Goal: Task Accomplishment & Management: Manage account settings

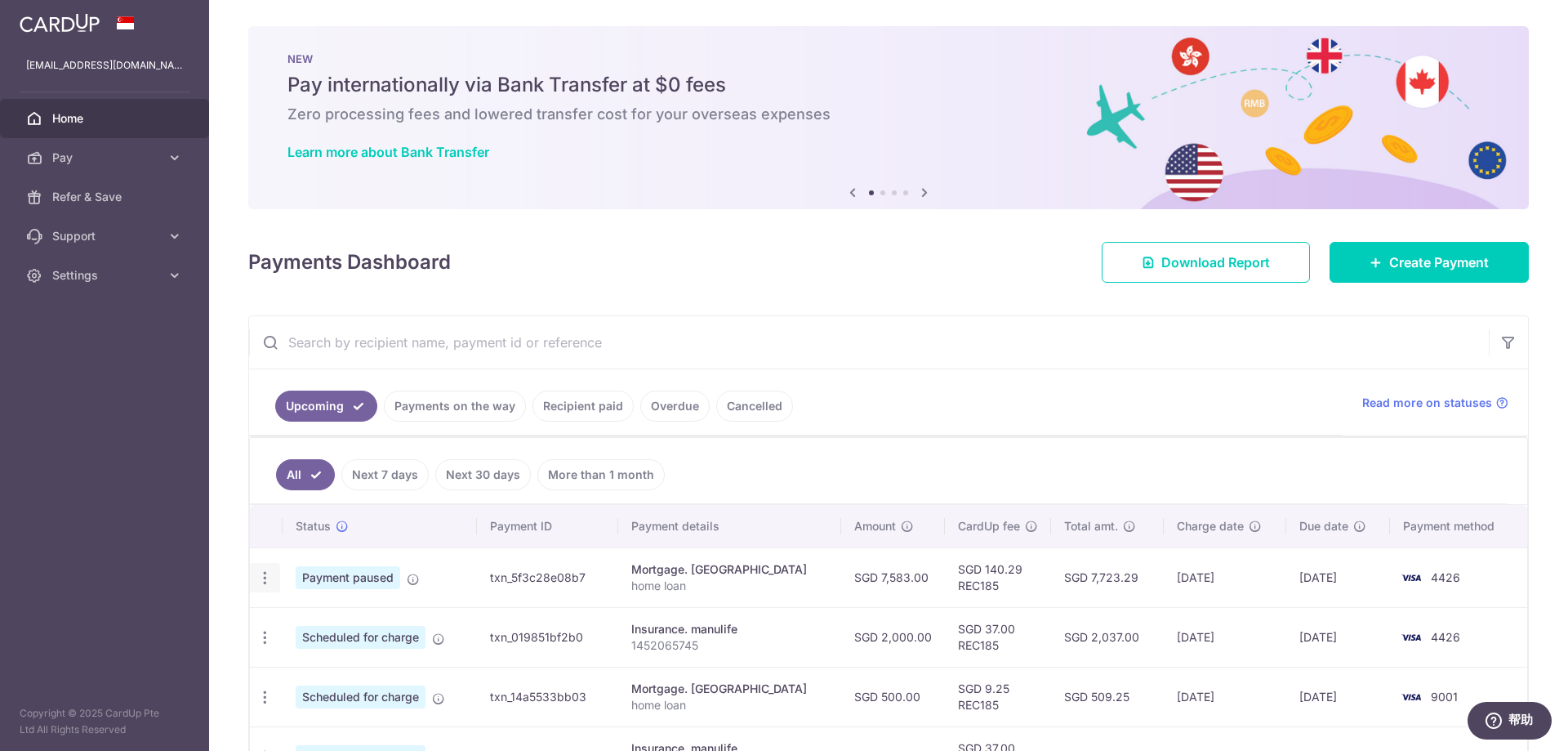
click at [264, 576] on icon "button" at bounding box center [265, 577] width 17 height 17
click at [338, 624] on span "Update payment" at bounding box center [351, 622] width 111 height 20
radio input "true"
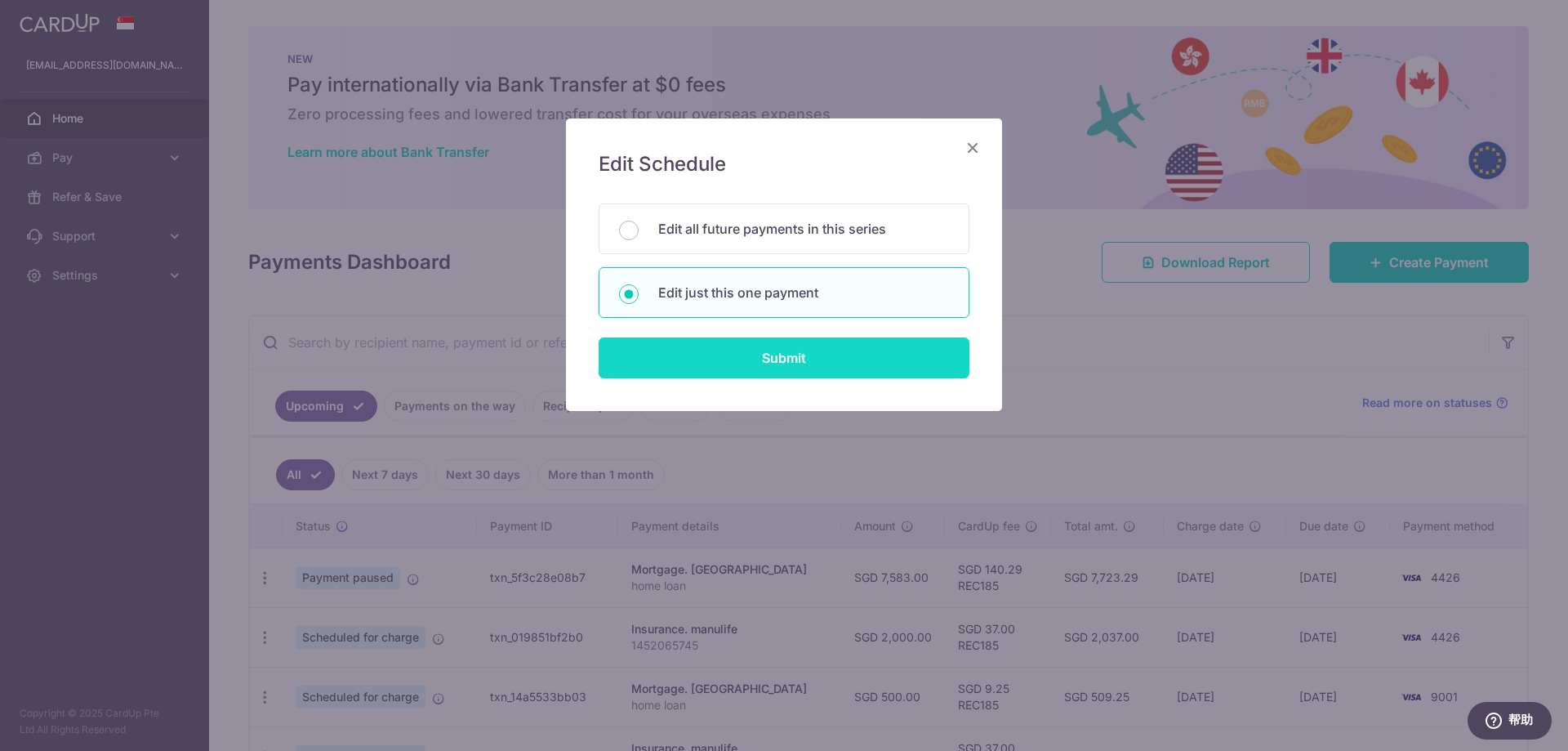
click at [749, 355] on input "Submit" at bounding box center [784, 357] width 370 height 41
radio input "true"
type input "7,583.00"
type input "[DATE]"
type input "home loan"
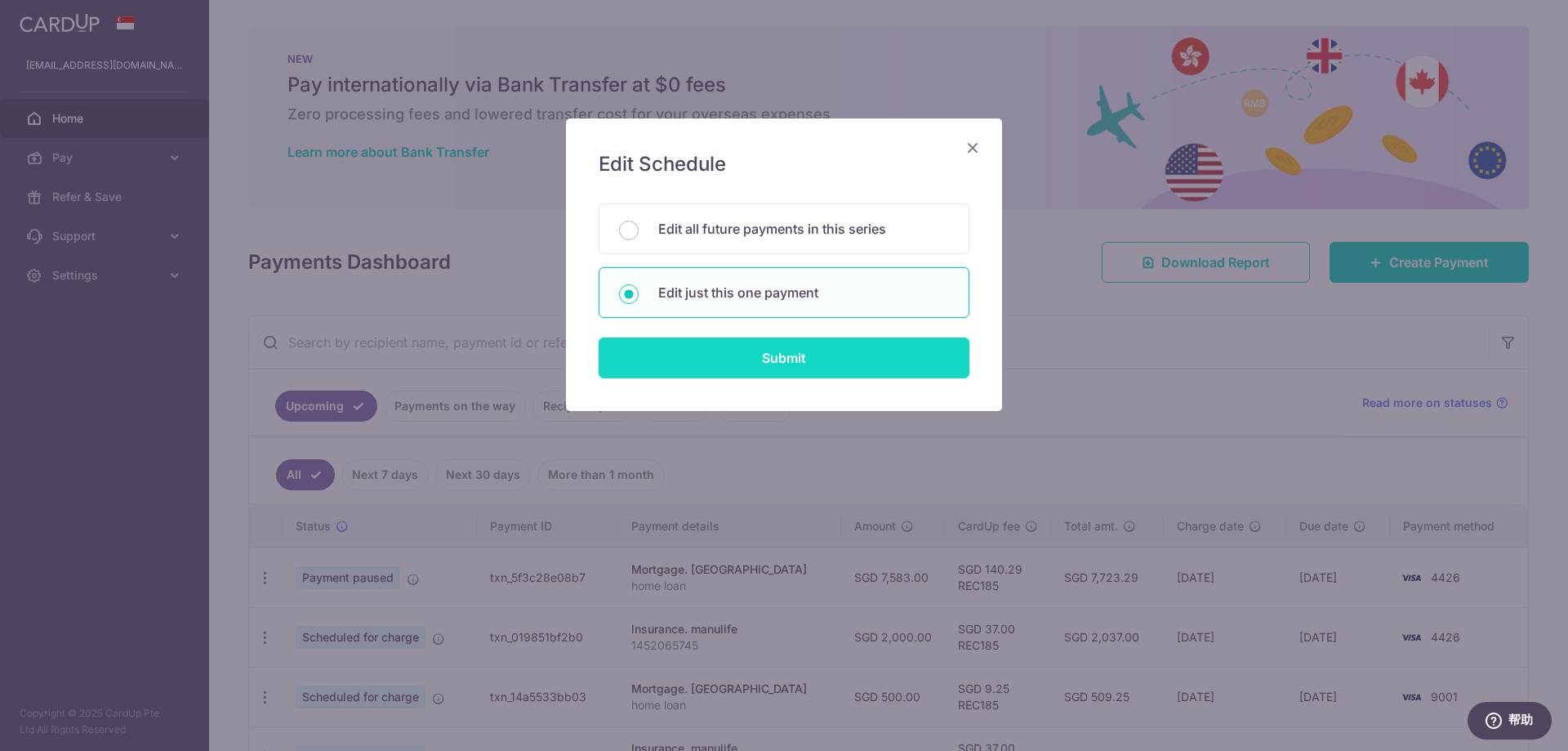
type input "REC185"
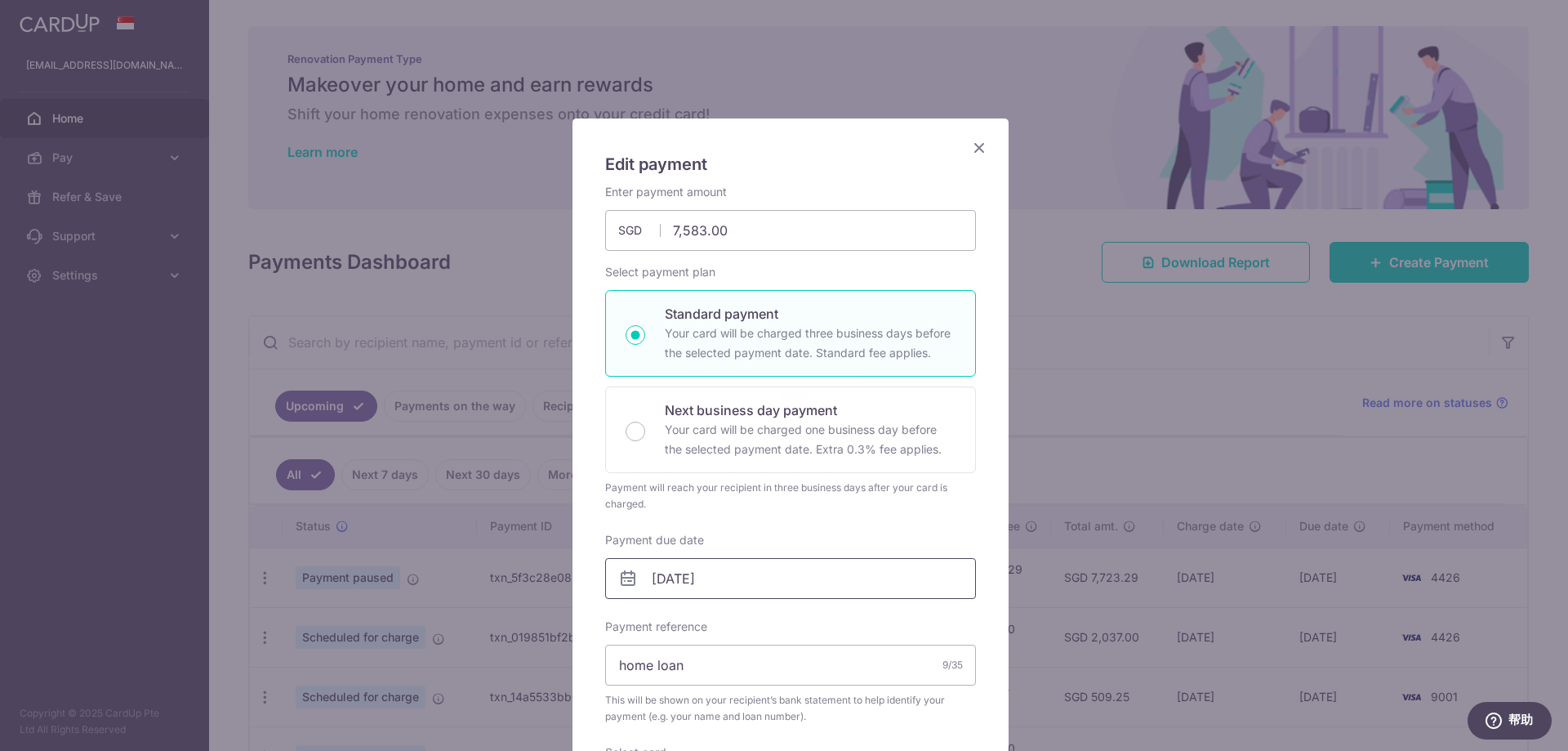
click at [755, 585] on input "[DATE]" at bounding box center [790, 578] width 370 height 41
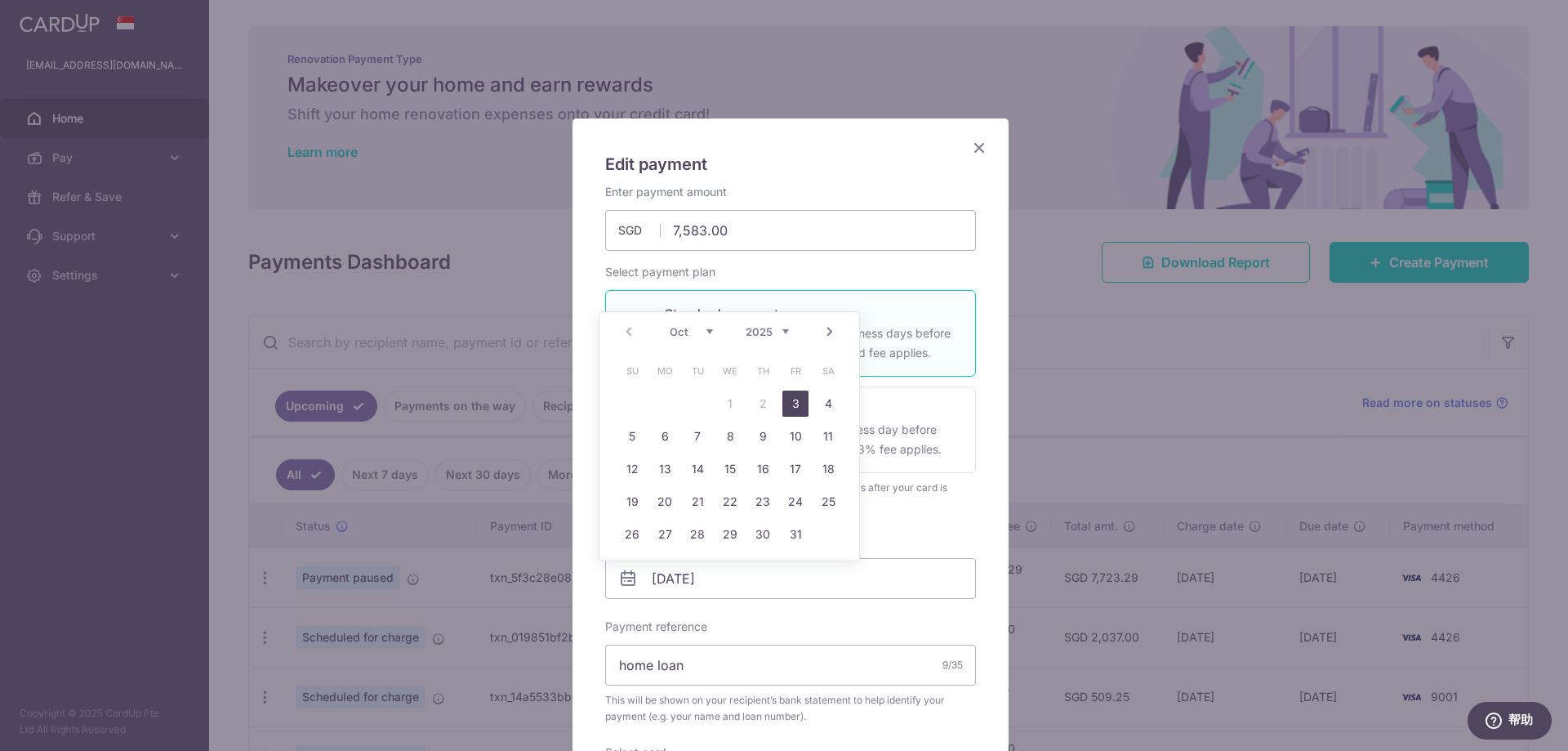
click at [791, 411] on link "3" at bounding box center [795, 403] width 26 height 26
type input "[DATE]"
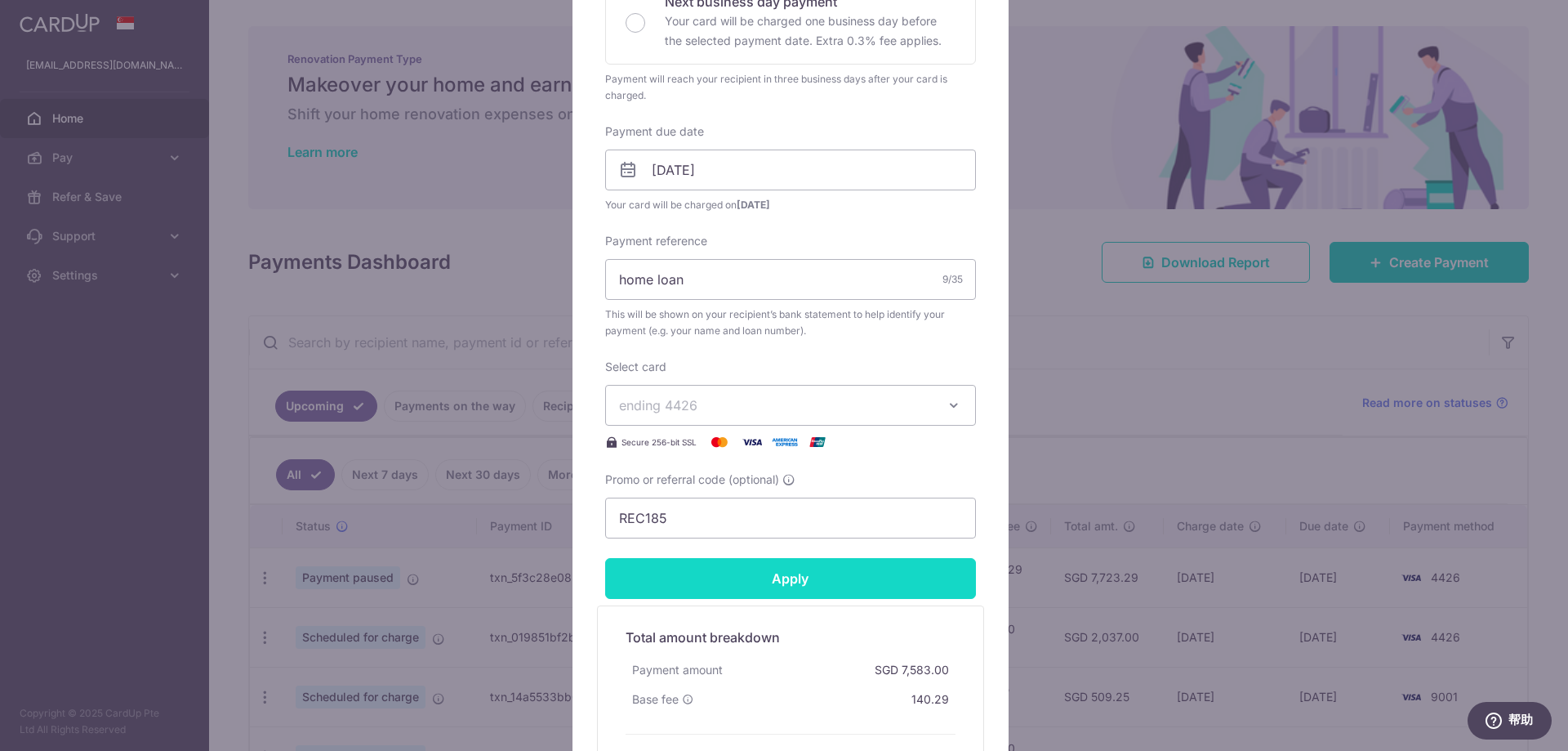
click at [809, 592] on input "Apply" at bounding box center [790, 578] width 370 height 41
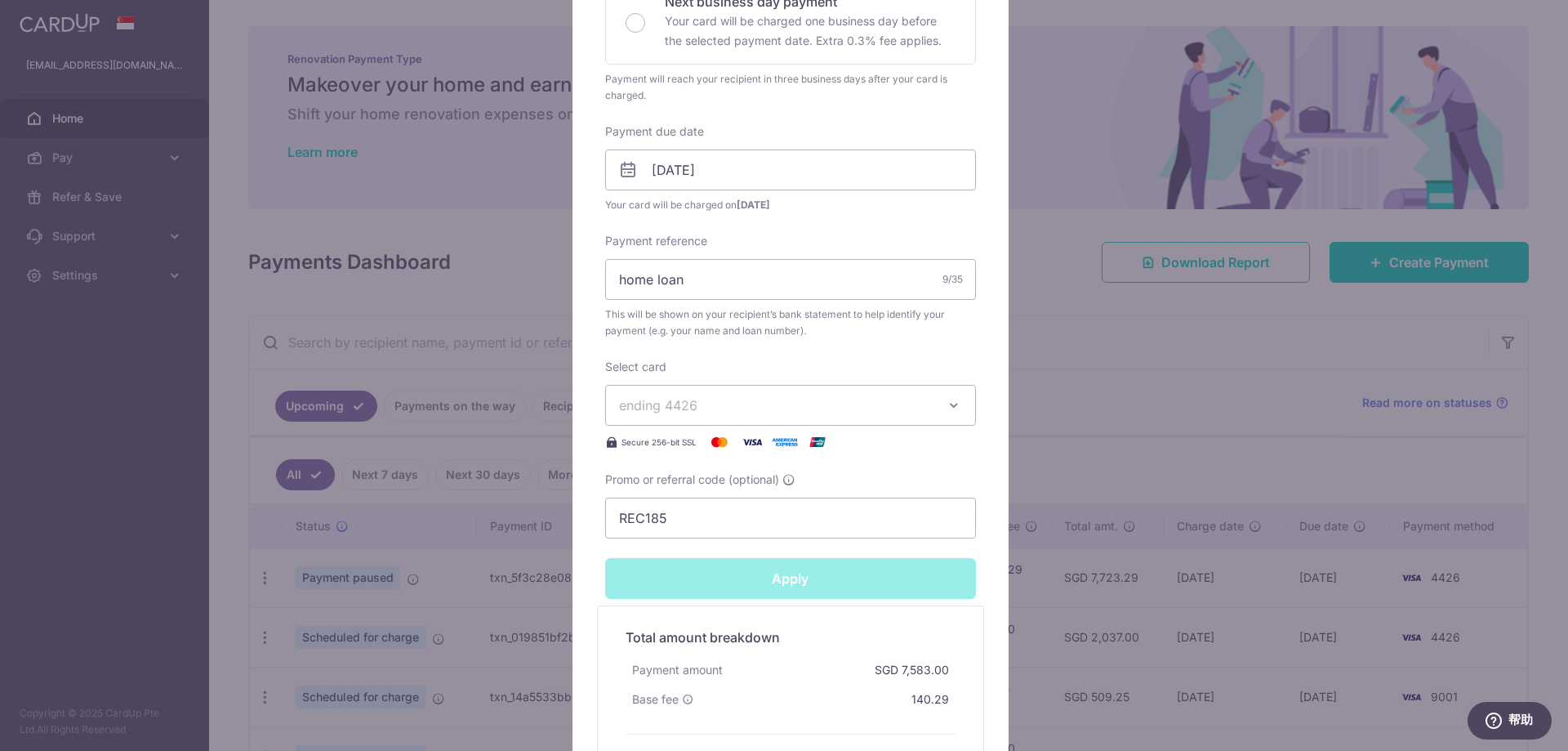
type input "Successfully Applied"
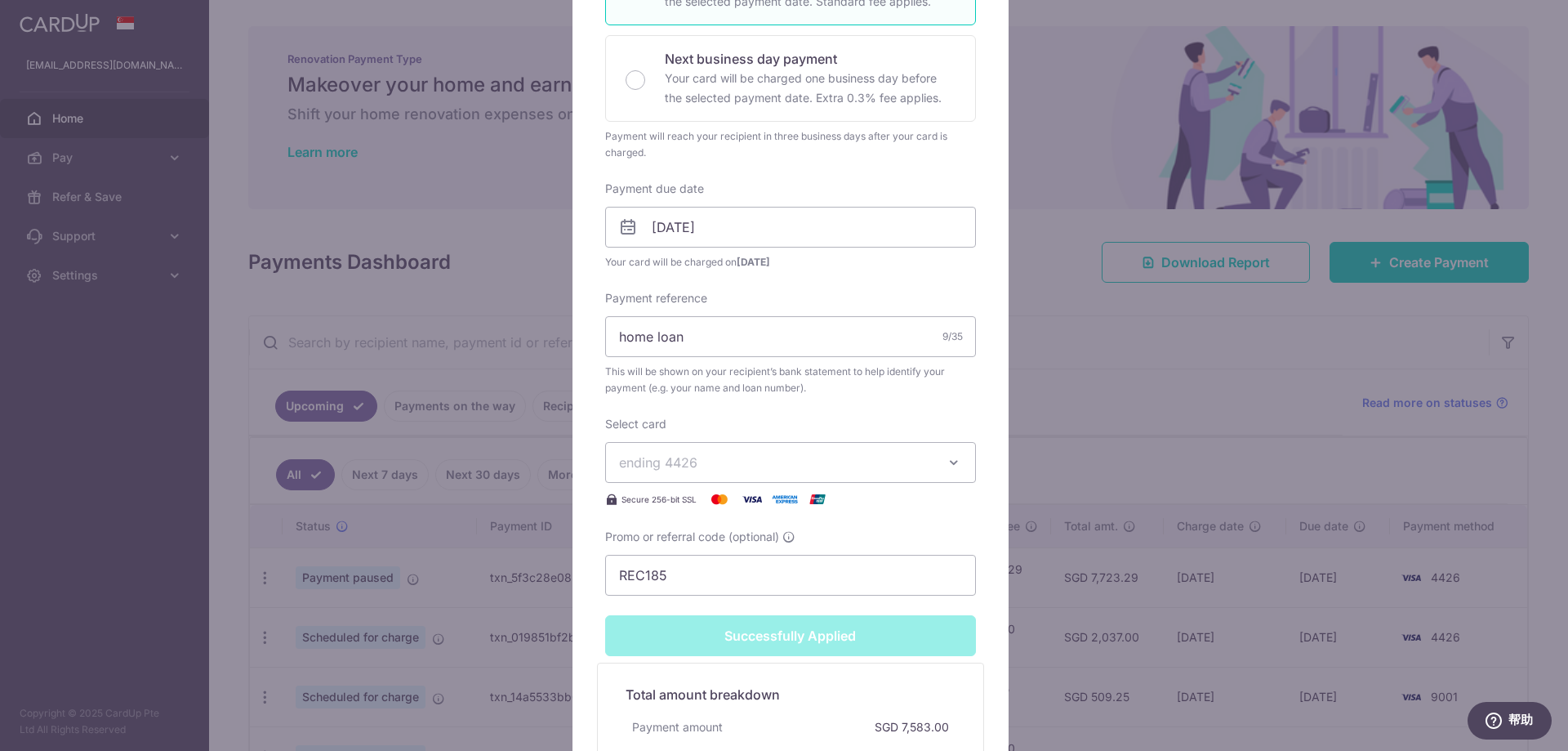
scroll to position [466, 0]
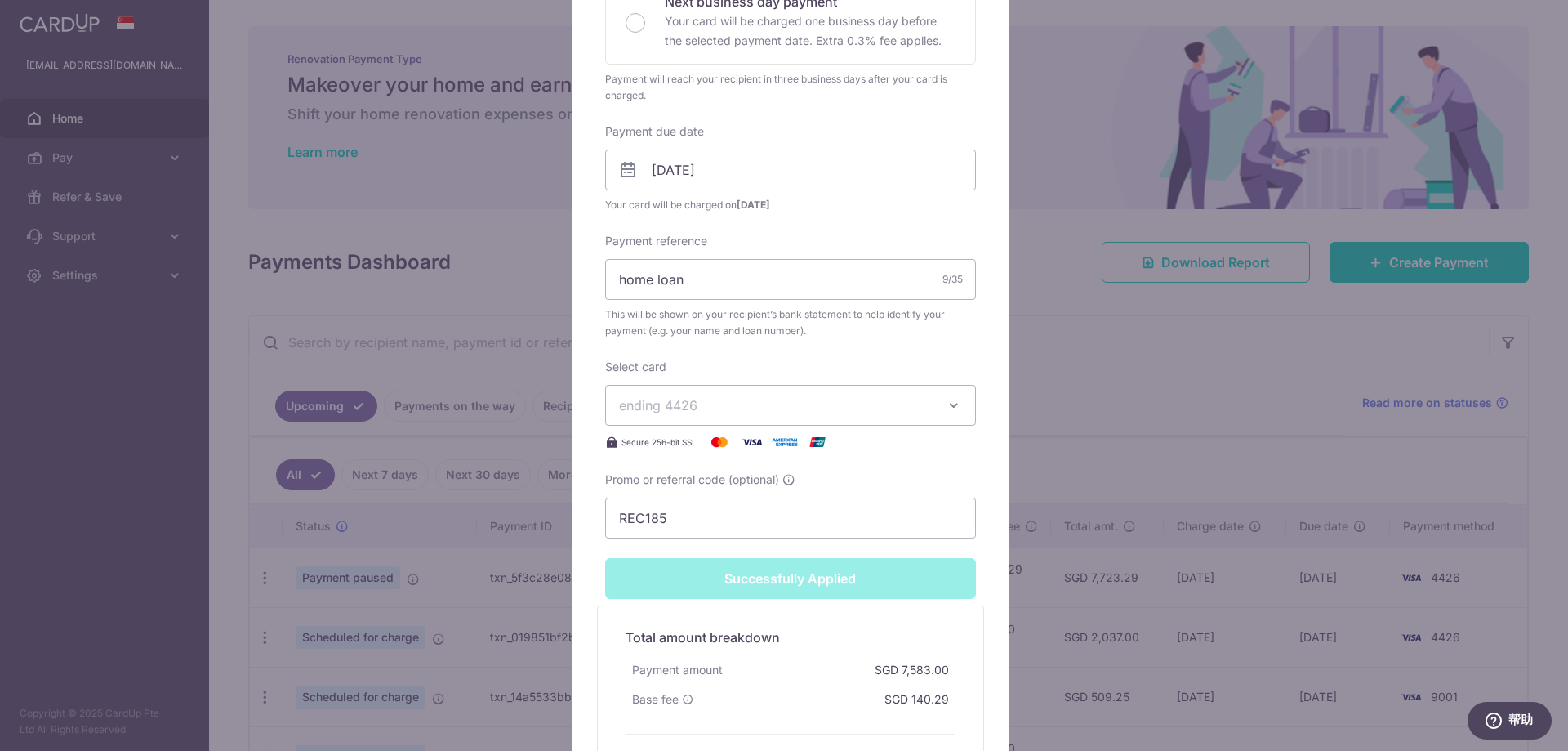
click at [1092, 386] on div "Edit payment By clicking apply, you will make changes to all payments to Mayban…" at bounding box center [784, 375] width 1568 height 751
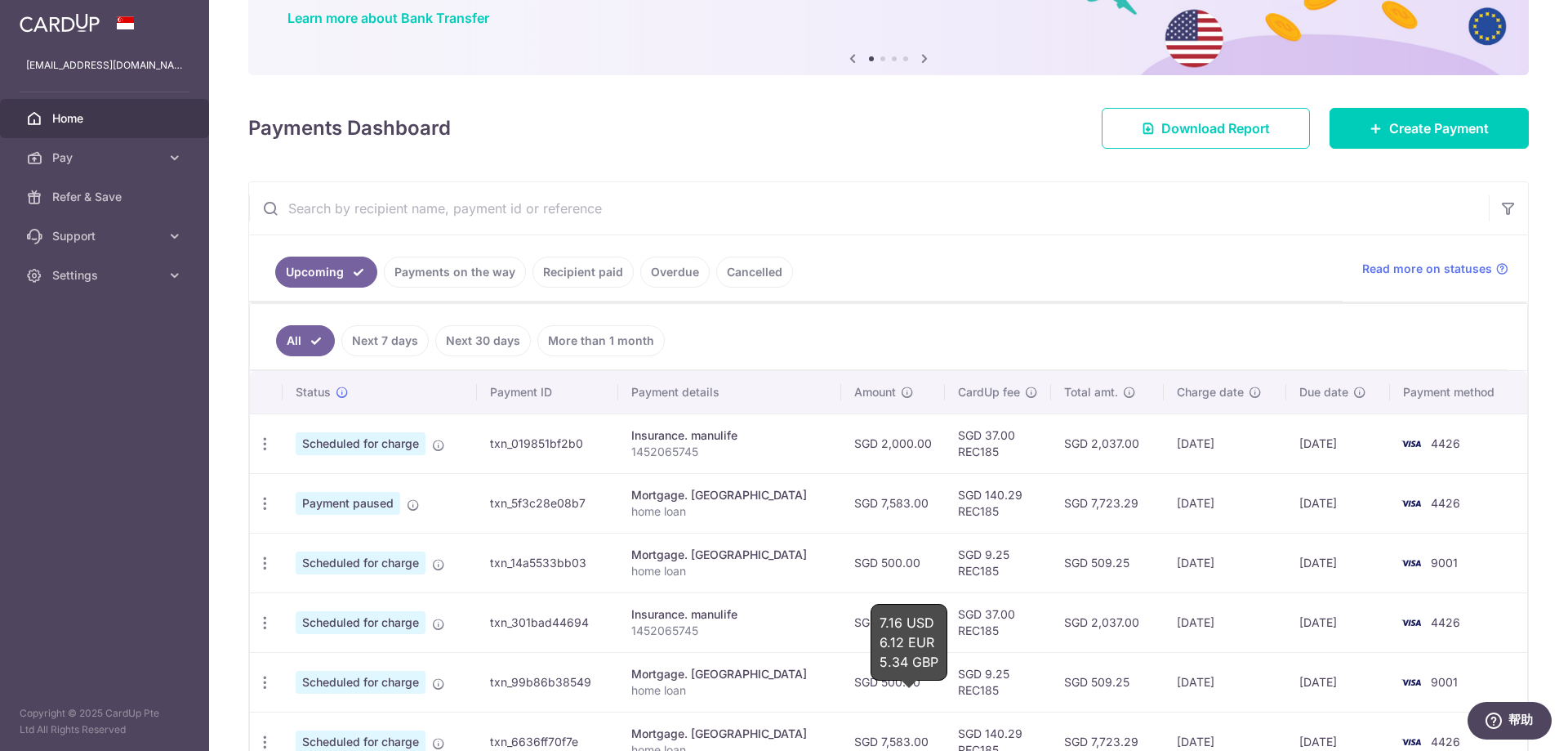
scroll to position [163, 0]
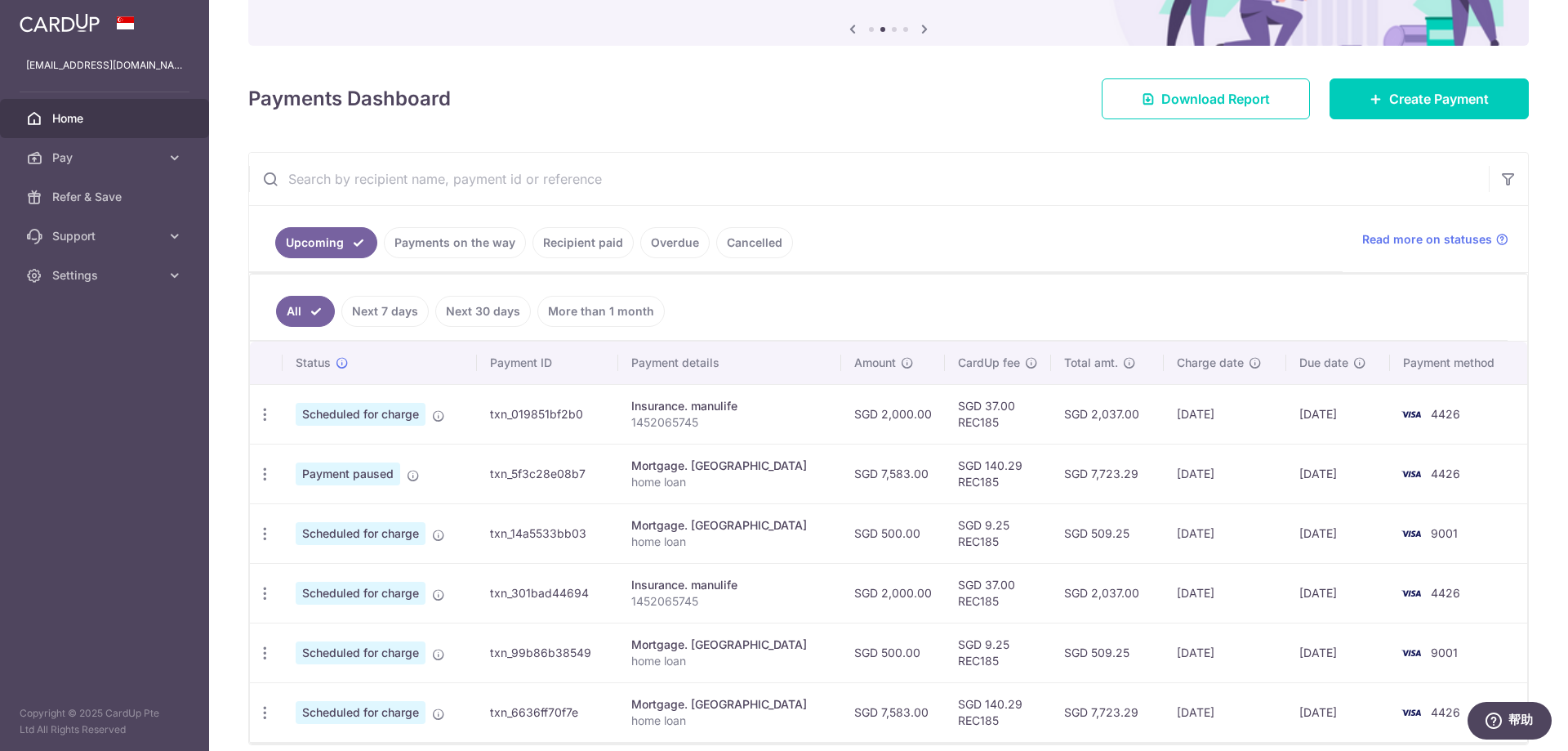
click at [450, 247] on link "Payments on the way" at bounding box center [455, 243] width 142 height 31
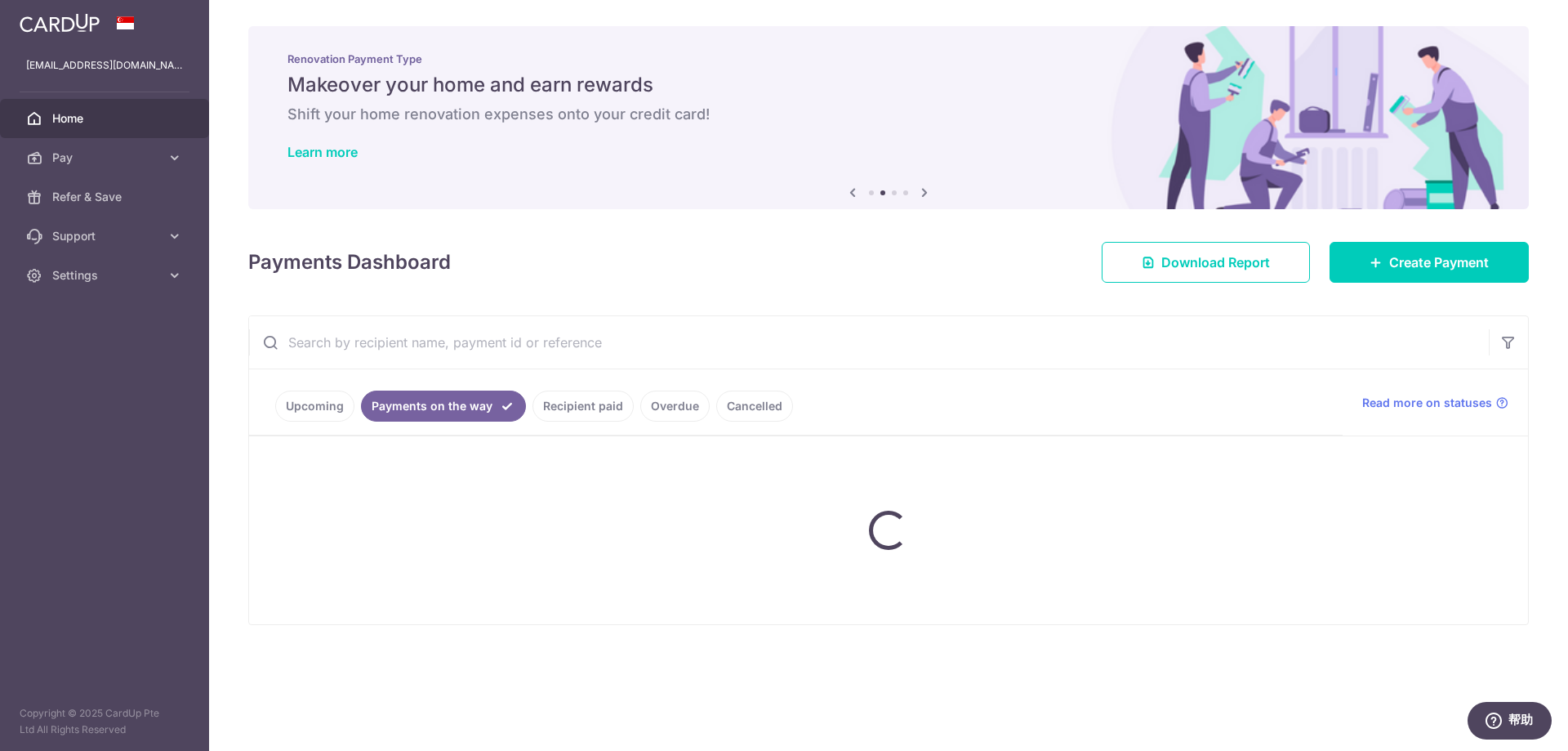
scroll to position [0, 0]
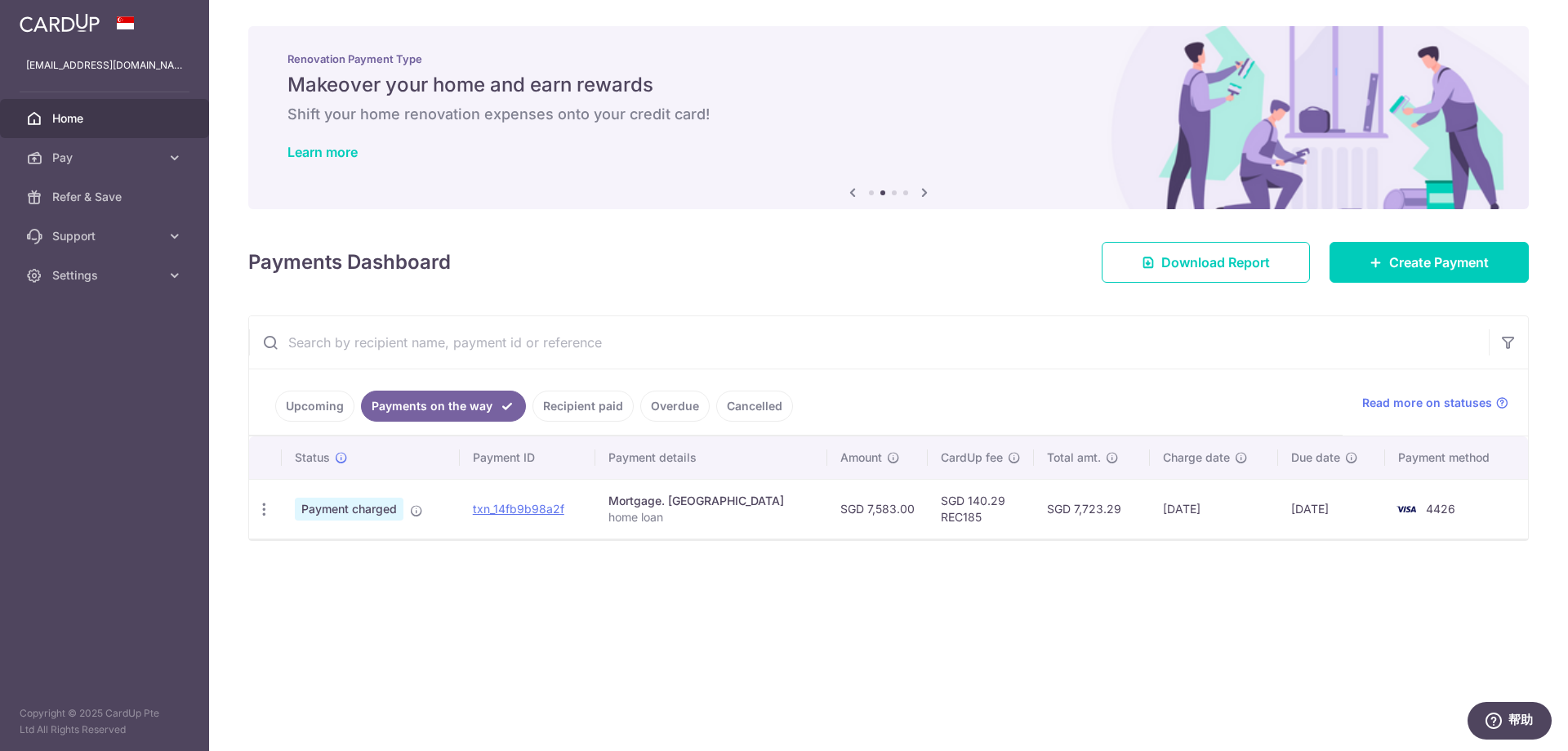
click at [593, 408] on link "Recipient paid" at bounding box center [583, 406] width 101 height 31
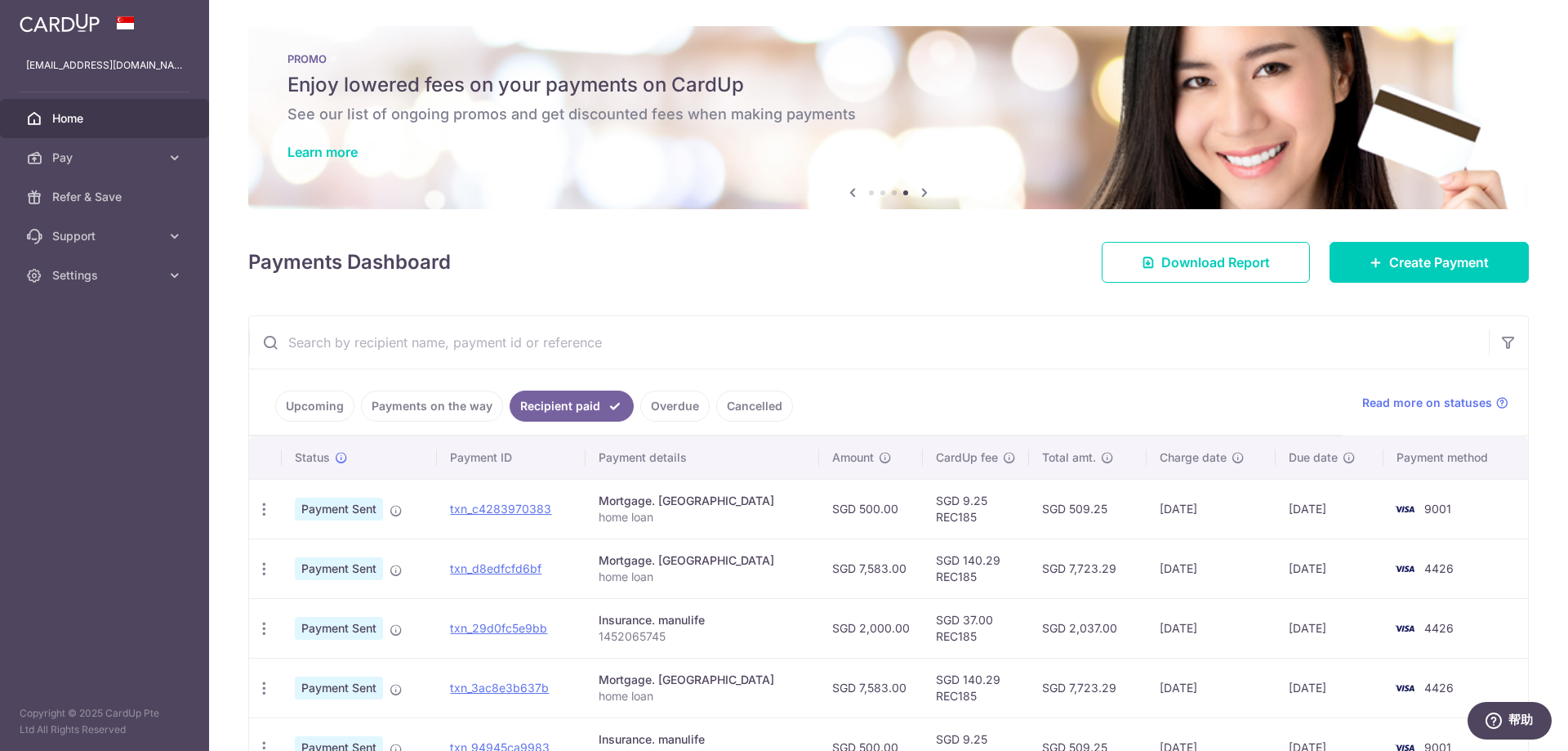
scroll to position [82, 0]
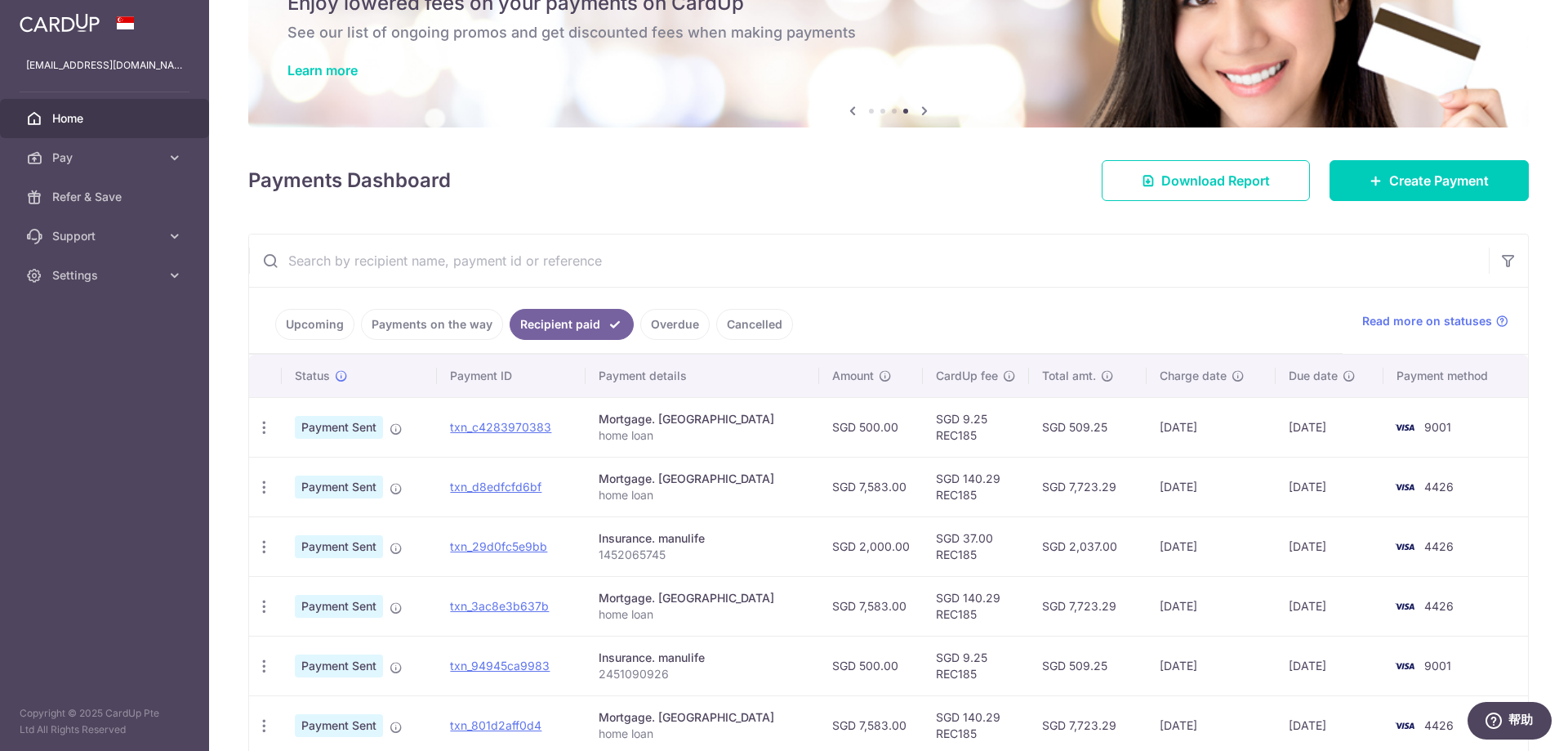
click at [294, 329] on link "Upcoming" at bounding box center [314, 324] width 79 height 31
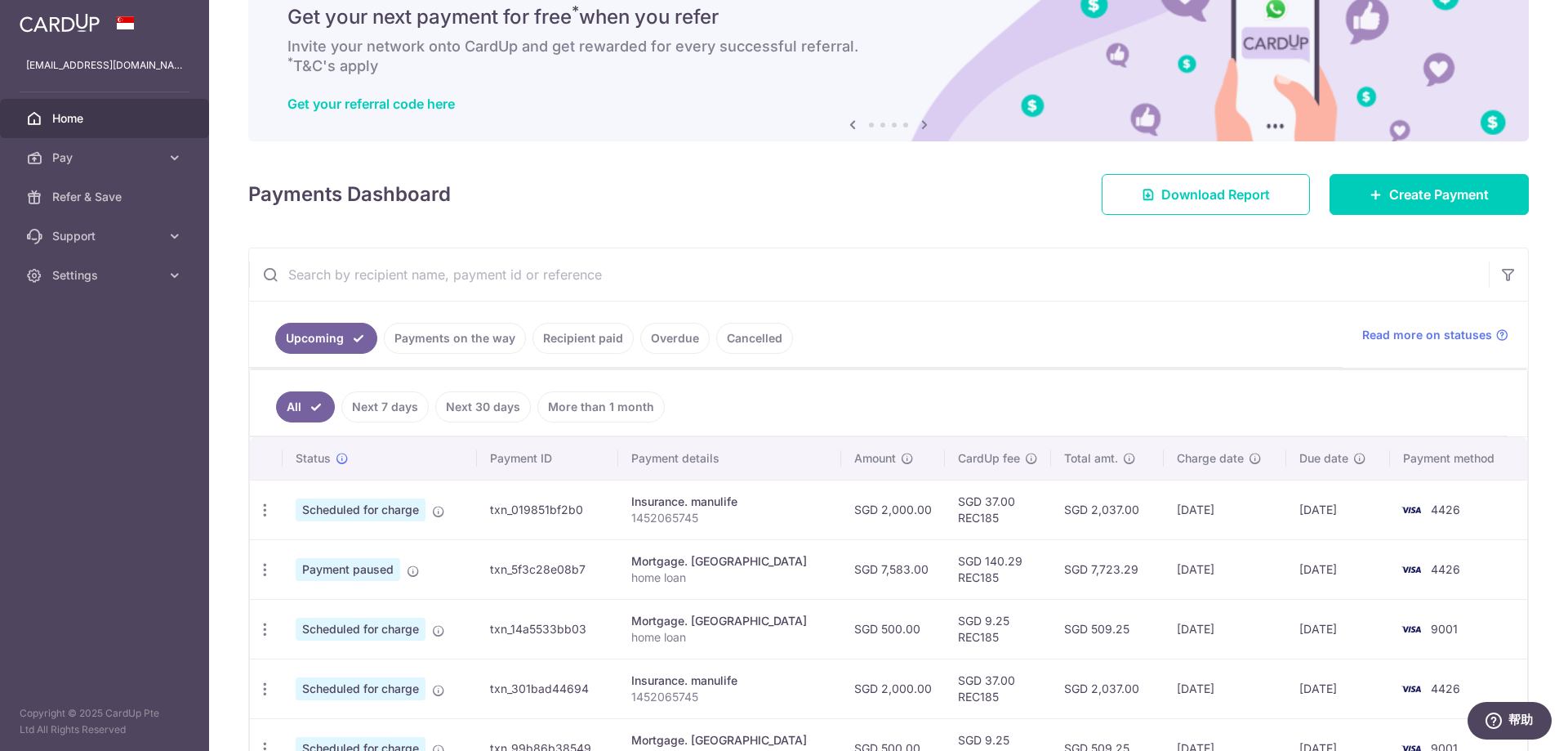
scroll to position [163, 0]
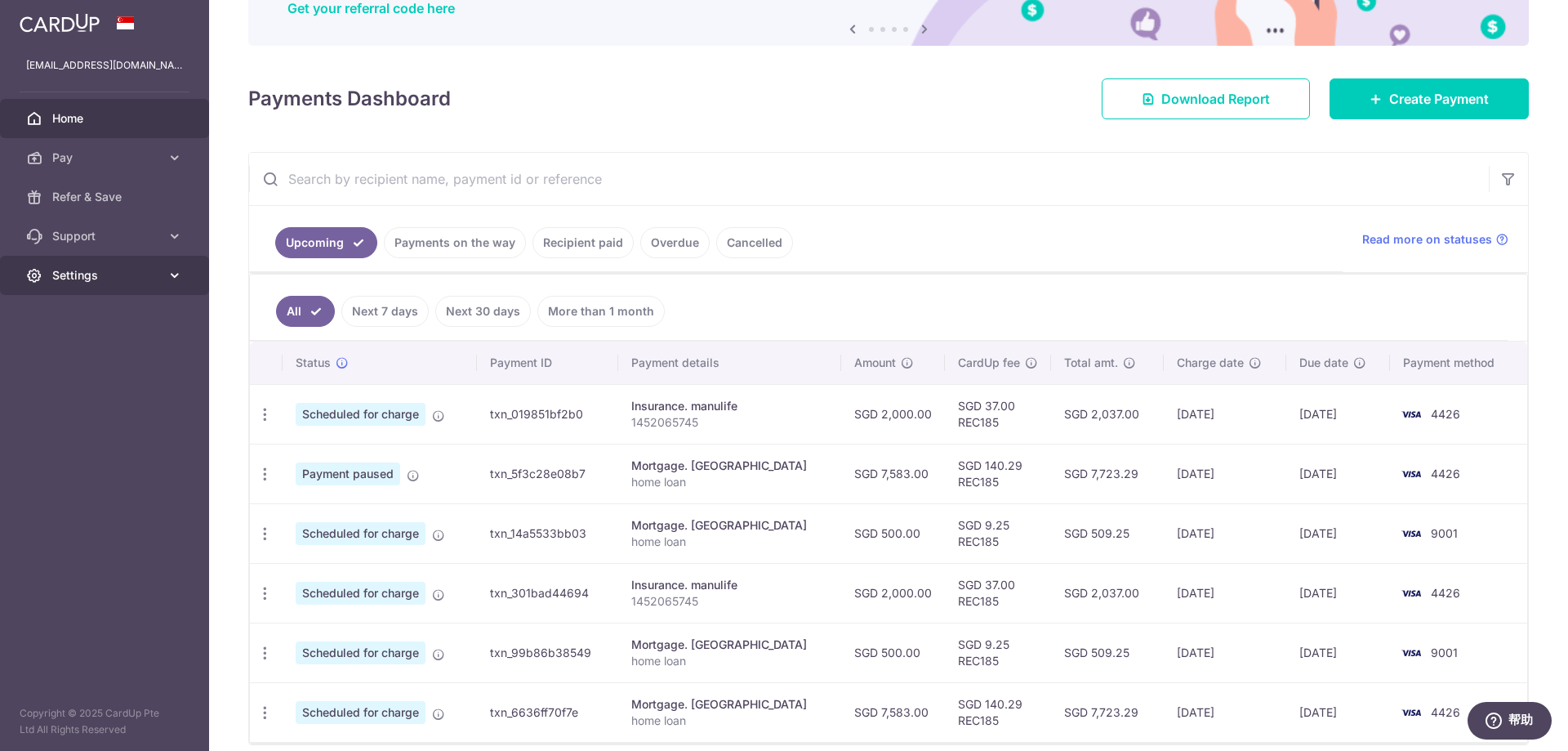
click at [170, 282] on icon at bounding box center [175, 275] width 16 height 16
click at [120, 352] on span "Logout" at bounding box center [106, 353] width 108 height 16
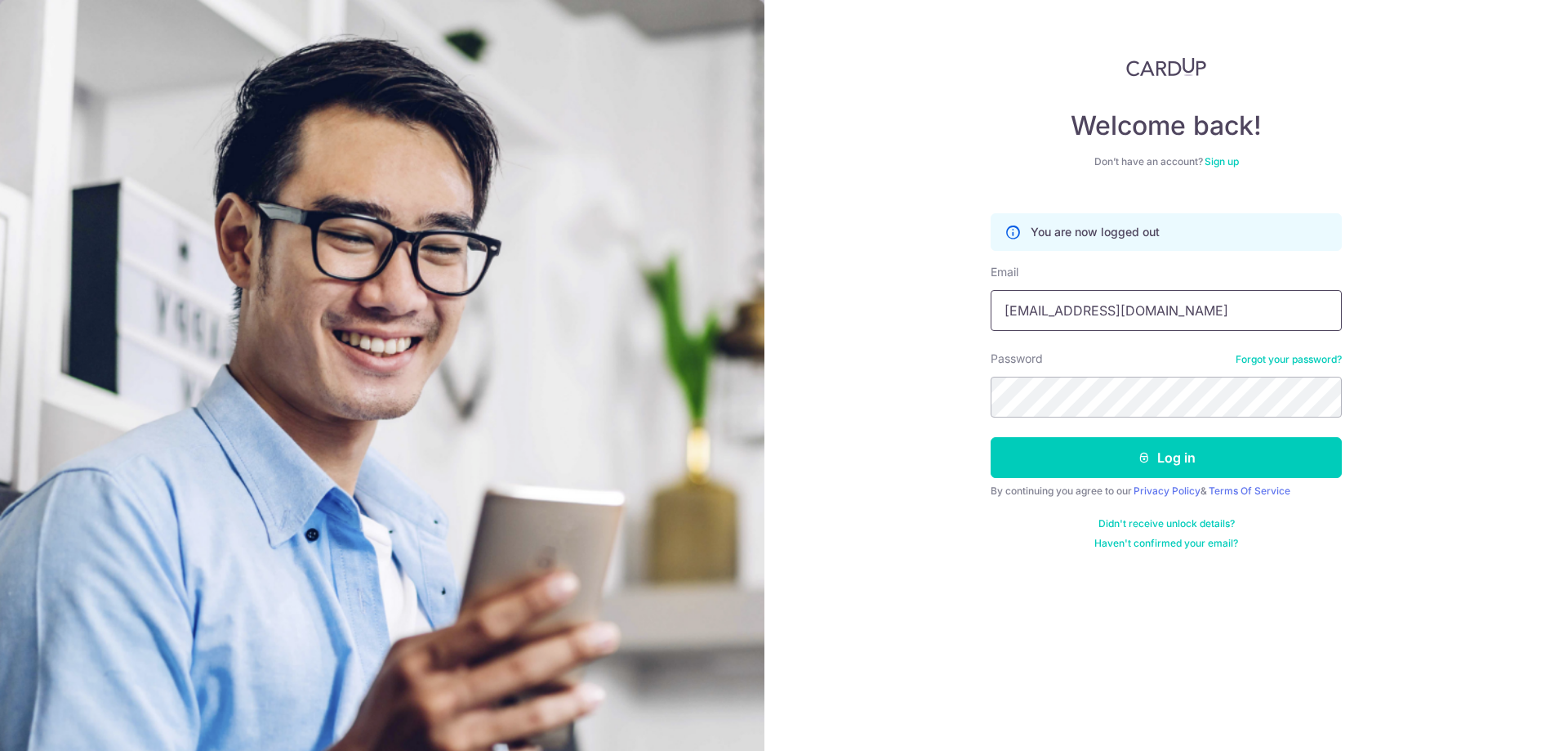
click at [1206, 305] on input "[EMAIL_ADDRESS][DOMAIN_NAME]" at bounding box center [1167, 310] width 351 height 41
type input "valching411@gmail.com"
click at [1125, 457] on button "Log in" at bounding box center [1167, 457] width 351 height 41
